Goal: Task Accomplishment & Management: Manage account settings

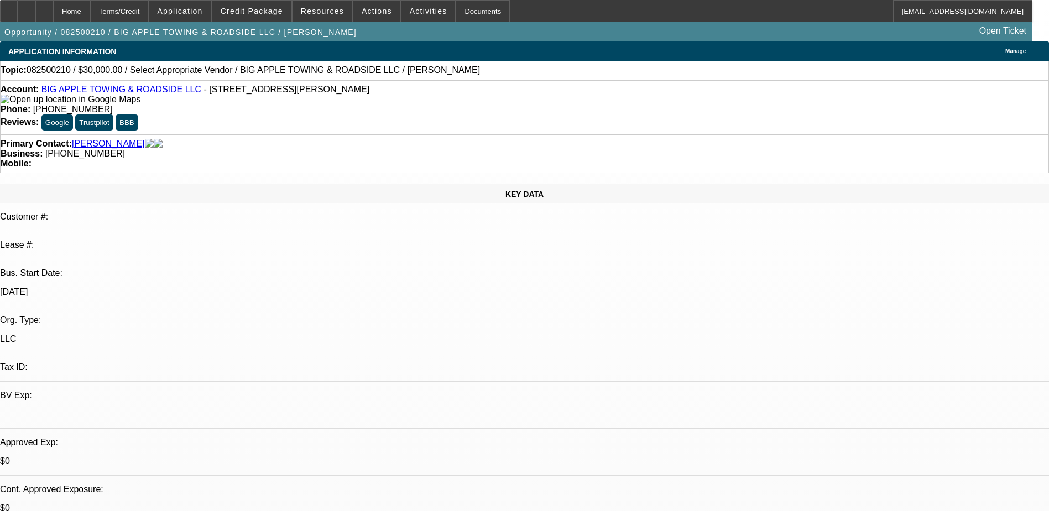
select select "0"
select select "2"
select select "0.1"
select select "4"
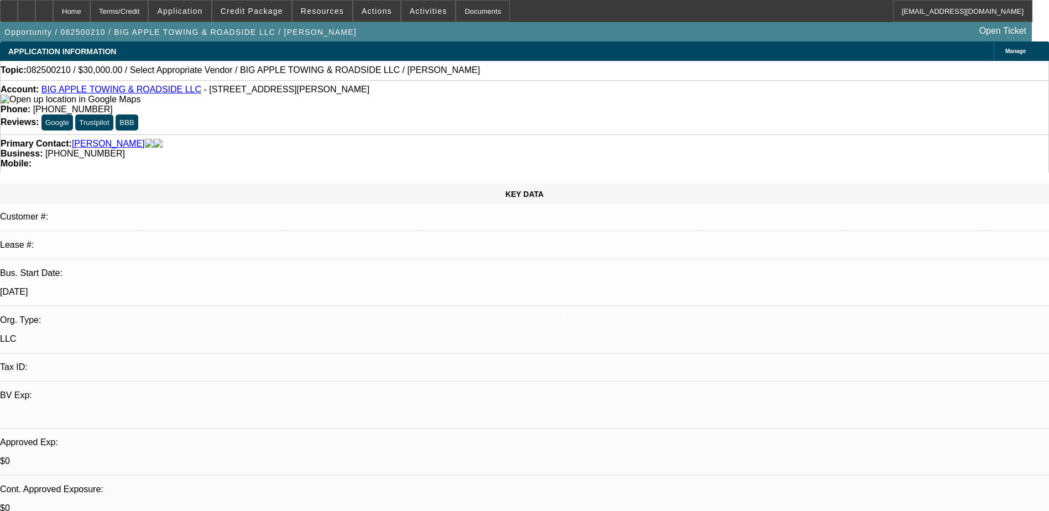
scroll to position [277, 0]
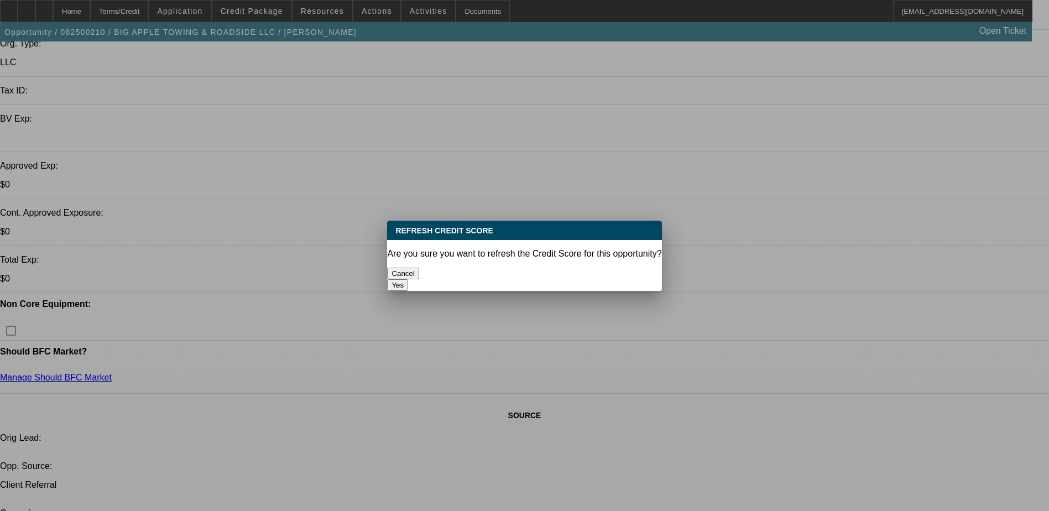
scroll to position [0, 0]
click at [408, 279] on button "Yes" at bounding box center [397, 285] width 21 height 12
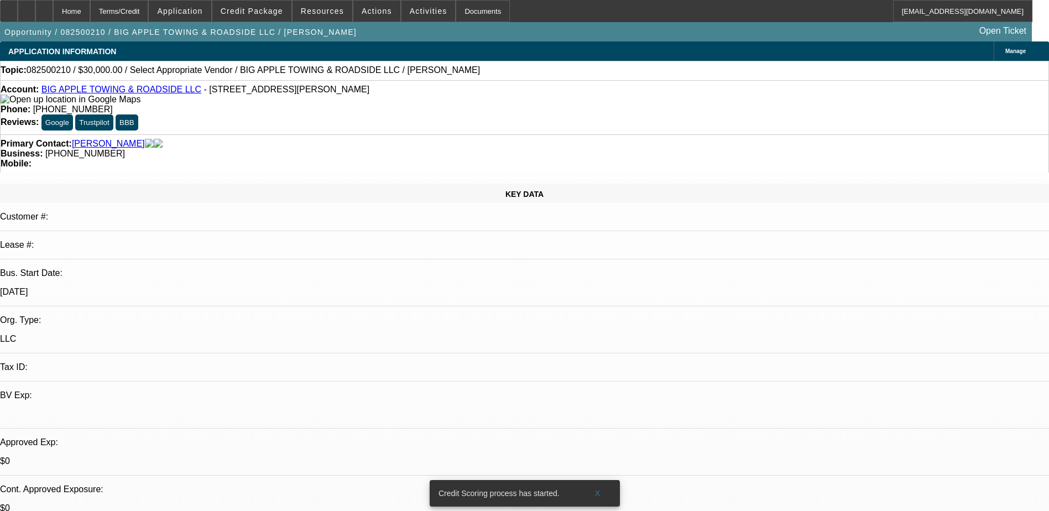
scroll to position [277, 0]
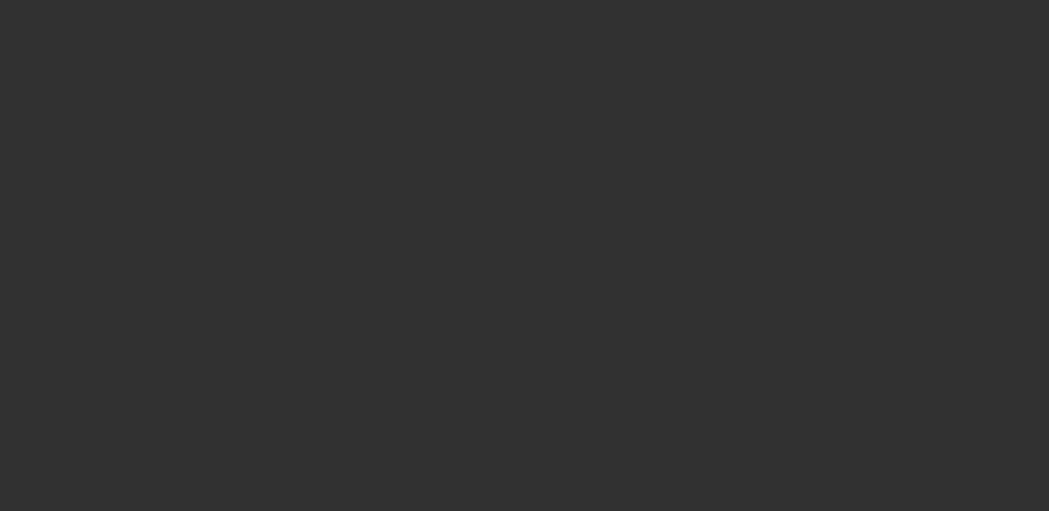
select select "0"
select select "2"
select select "0.1"
select select "4"
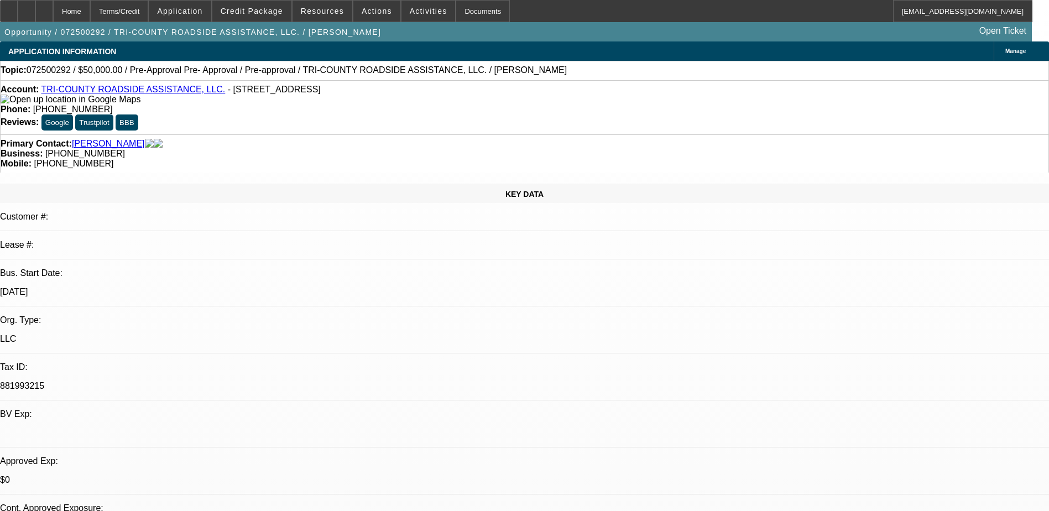
click at [39, 184] on div "KEY DATA Customer #: Lease #: Bus. Start Date: 4/1/22 Org. Type: LLC Tax ID: 88…" at bounding box center [524, 437] width 1049 height 506
click at [132, 93] on link "TRI-COUNTY ROADSIDE ASSISTANCE, LLC." at bounding box center [133, 89] width 184 height 9
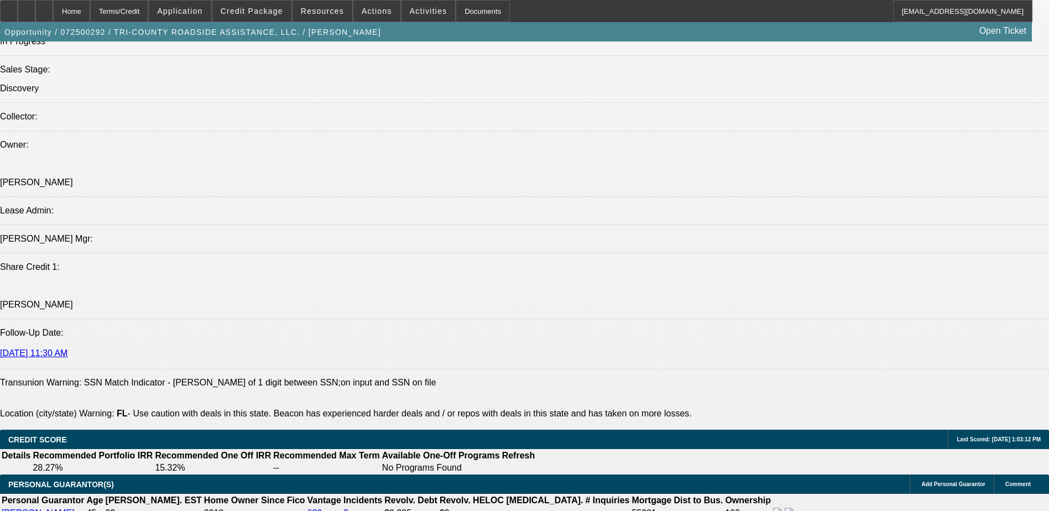
scroll to position [1328, 0]
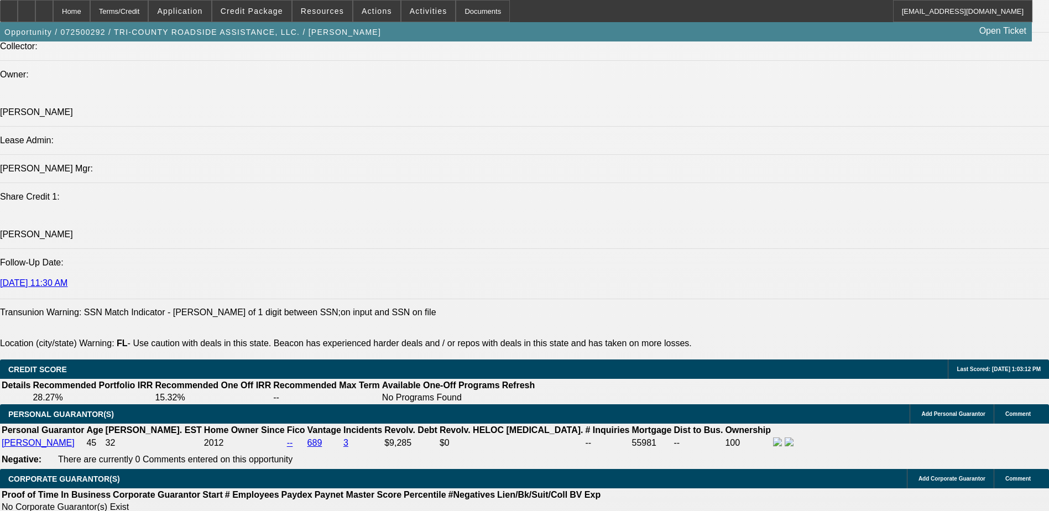
drag, startPoint x: 437, startPoint y: 376, endPoint x: 429, endPoint y: 361, distance: 17.1
